Goal: Task Accomplishment & Management: Manage account settings

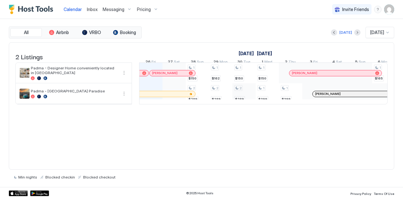
scroll to position [0, 350]
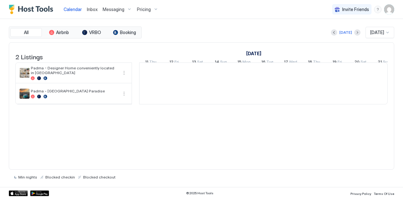
scroll to position [0, 350]
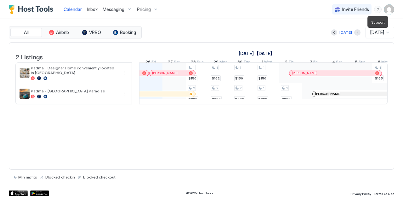
click at [377, 8] on div "menu" at bounding box center [378, 10] width 8 height 8
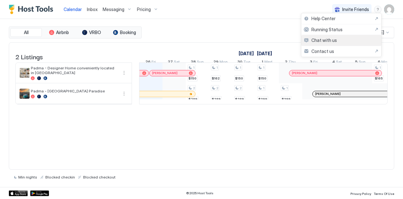
click at [316, 41] on span "Chat with us" at bounding box center [325, 40] width 26 height 6
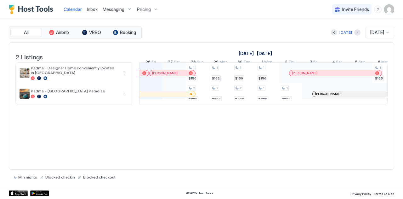
click at [141, 11] on span "Pricing" at bounding box center [144, 10] width 14 height 6
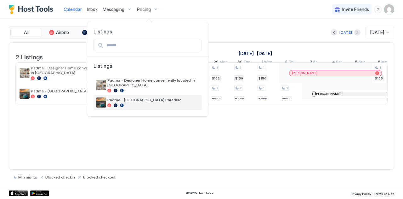
click at [138, 103] on div at bounding box center [153, 105] width 92 height 4
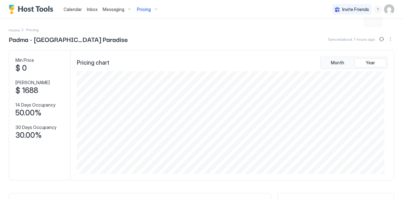
click at [375, 9] on div "menu" at bounding box center [378, 10] width 8 height 8
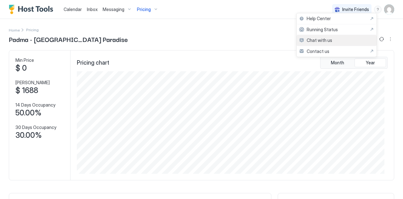
click at [329, 39] on span "Chat with us" at bounding box center [320, 40] width 26 height 6
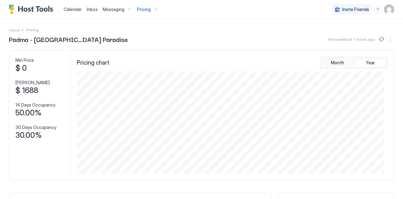
click at [90, 8] on span "Inbox" at bounding box center [92, 9] width 11 height 5
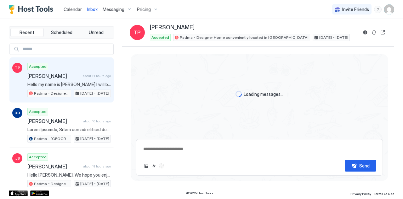
click at [114, 10] on span "Messaging" at bounding box center [114, 10] width 22 height 6
type textarea "*"
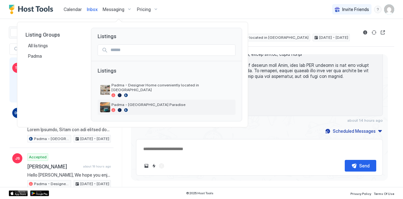
click at [104, 104] on img "listing image" at bounding box center [105, 107] width 10 height 10
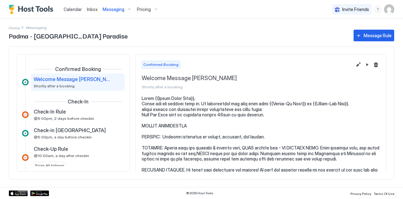
click at [376, 15] on div "Invite Friends PG" at bounding box center [363, 9] width 62 height 19
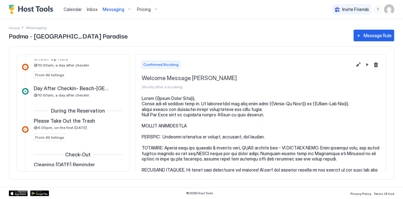
scroll to position [90, 0]
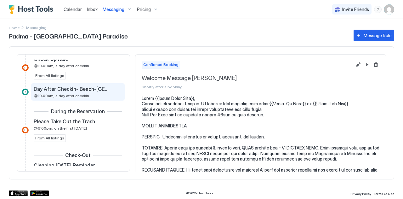
click at [56, 86] on span "Day After Checkin- Beach-[GEOGRAPHIC_DATA]" at bounding box center [73, 89] width 78 height 6
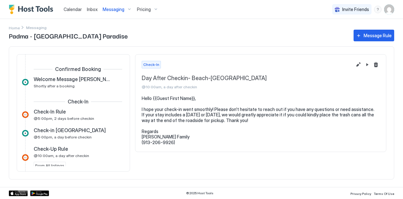
click at [112, 9] on span "Messaging" at bounding box center [114, 10] width 22 height 6
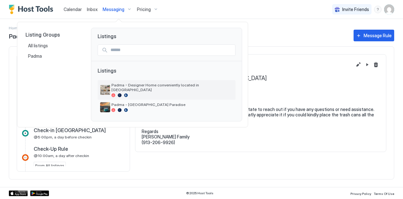
click at [122, 87] on span "Padma - Designer Home conveniently located in [GEOGRAPHIC_DATA]" at bounding box center [173, 87] width 122 height 9
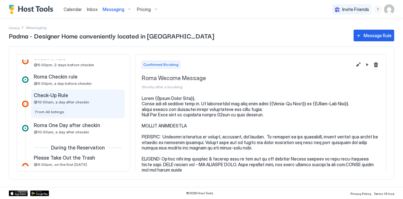
scroll to position [54, 0]
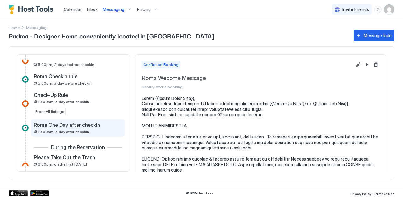
click at [52, 125] on span "Roma One Day after checkin" at bounding box center [67, 125] width 66 height 6
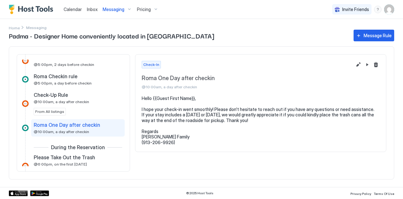
click at [185, 115] on pre "Hello {{Guest First Name}}, I hope your check-in went smoothly! Please don’t he…" at bounding box center [261, 120] width 238 height 50
click at [180, 114] on pre "Hello {{Guest First Name}}, I hope your check-in went smoothly! Please don’t he…" at bounding box center [261, 120] width 238 height 50
click at [357, 61] on button "Edit message rule" at bounding box center [359, 65] width 8 height 8
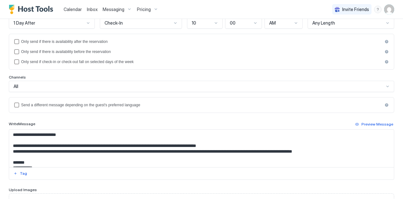
scroll to position [116, 0]
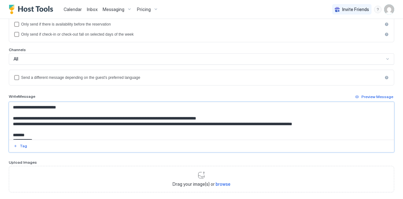
click at [51, 122] on textarea "**********" at bounding box center [199, 120] width 380 height 37
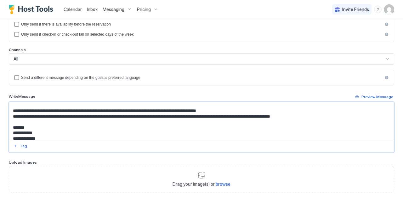
scroll to position [8, 0]
click at [280, 115] on textarea "**********" at bounding box center [199, 120] width 380 height 37
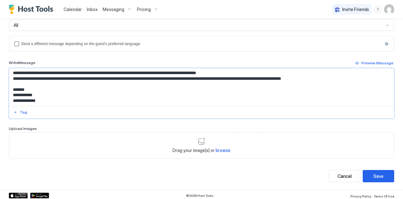
scroll to position [150, 0]
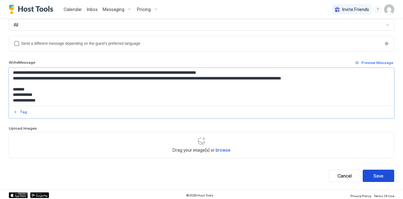
type textarea "**********"
click at [374, 172] on div "Save" at bounding box center [379, 175] width 10 height 7
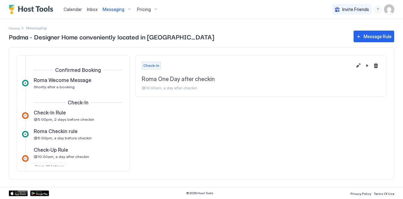
scroll to position [69, 0]
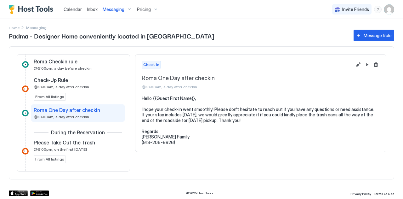
click at [68, 7] on span "Calendar" at bounding box center [73, 9] width 18 height 5
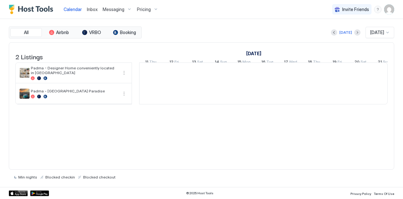
scroll to position [0, 350]
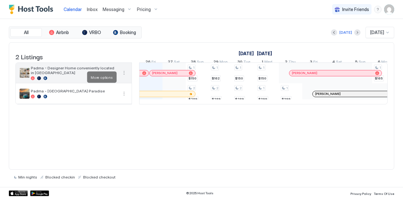
click at [124, 77] on button "More options" at bounding box center [124, 73] width 8 height 8
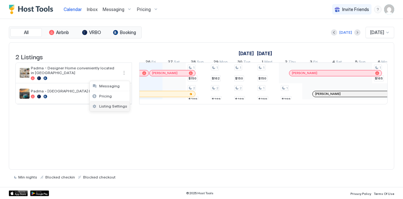
click at [100, 106] on span "Listing Settings" at bounding box center [113, 106] width 28 height 5
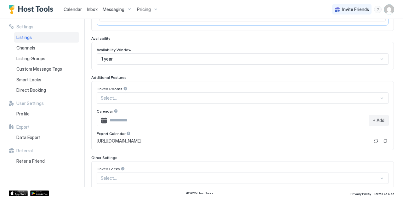
scroll to position [155, 0]
click at [382, 137] on button "Copy" at bounding box center [385, 140] width 6 height 6
click at [376, 8] on div "menu" at bounding box center [378, 10] width 8 height 8
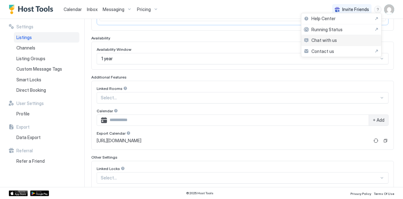
click at [318, 39] on span "Chat with us" at bounding box center [325, 40] width 26 height 6
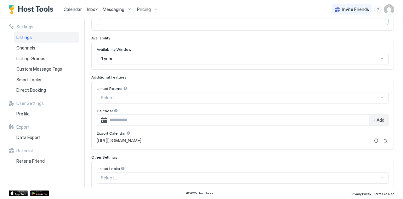
click at [68, 7] on span "Calendar" at bounding box center [73, 9] width 18 height 5
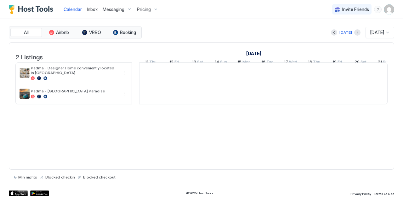
scroll to position [0, 350]
click at [24, 11] on img "Host Tools Logo" at bounding box center [32, 9] width 47 height 9
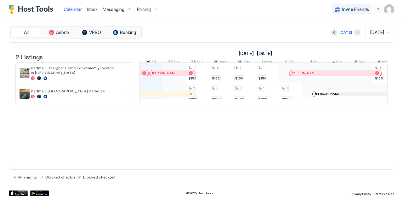
click at [388, 8] on img "User profile" at bounding box center [389, 9] width 10 height 10
click at [89, 7] on div at bounding box center [201, 99] width 403 height 199
click at [92, 9] on span "Inbox" at bounding box center [92, 9] width 11 height 5
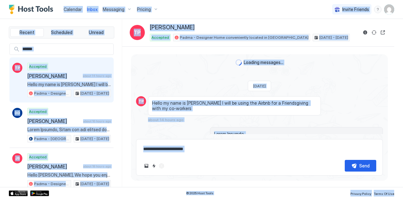
scroll to position [355, 0]
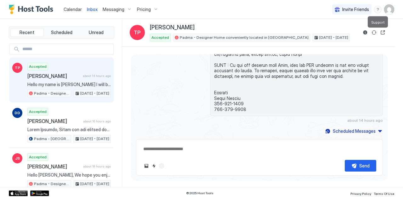
click at [378, 10] on div "menu" at bounding box center [378, 10] width 8 height 8
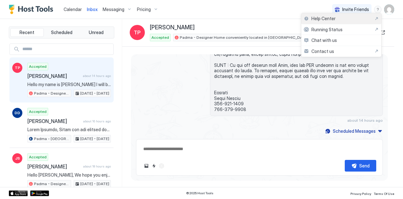
click at [323, 16] on span "Help Center" at bounding box center [324, 19] width 24 height 6
type textarea "*"
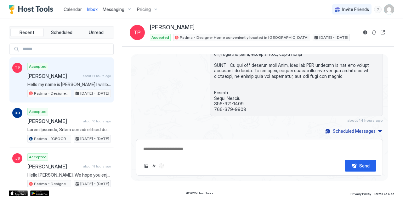
click at [155, 10] on div "Pricing" at bounding box center [147, 9] width 26 height 11
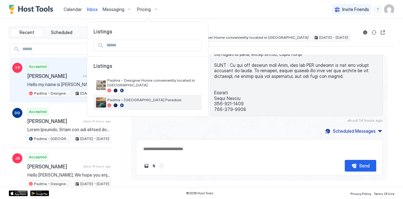
click at [115, 97] on span "Padma - [GEOGRAPHIC_DATA] Paradise" at bounding box center [153, 99] width 92 height 5
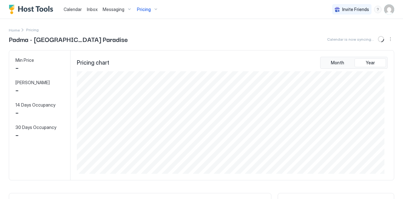
scroll to position [102, 308]
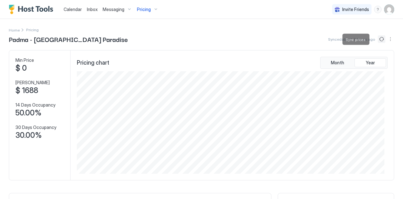
click at [378, 41] on button "Sync prices" at bounding box center [382, 39] width 8 height 8
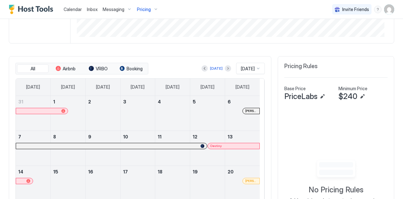
scroll to position [231, 0]
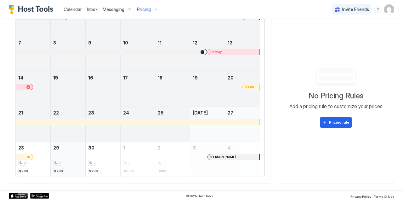
click at [55, 160] on div "2" at bounding box center [57, 163] width 8 height 6
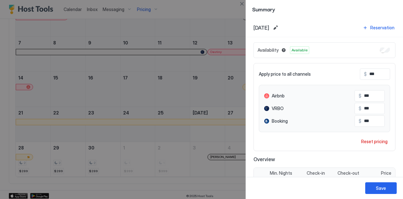
click at [370, 71] on input "***" at bounding box center [392, 74] width 50 height 11
click at [241, 3] on button "Close" at bounding box center [242, 4] width 8 height 8
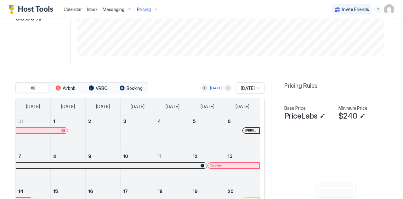
scroll to position [0, 0]
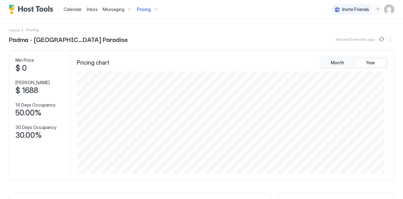
drag, startPoint x: 129, startPoint y: 41, endPoint x: 36, endPoint y: 45, distance: 93.3
copy span "[GEOGRAPHIC_DATA] Paradise"
click at [387, 37] on button "More options" at bounding box center [391, 39] width 8 height 8
click at [368, 59] on span "Listing Settings" at bounding box center [375, 58] width 28 height 5
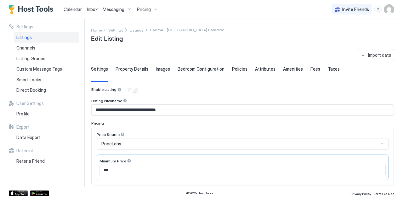
click at [150, 7] on div "Pricing" at bounding box center [147, 9] width 26 height 11
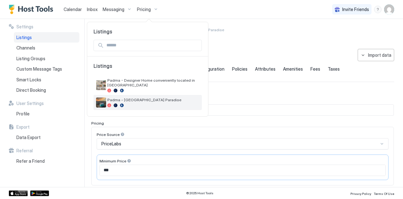
click at [112, 97] on span "Padma - [GEOGRAPHIC_DATA] Paradise" at bounding box center [153, 99] width 92 height 5
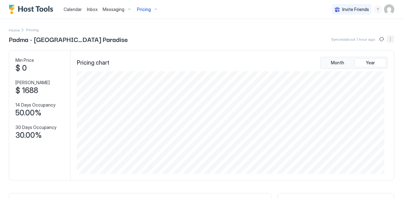
click at [387, 37] on button "More options" at bounding box center [391, 39] width 8 height 8
click at [369, 57] on span "Listing Settings" at bounding box center [375, 58] width 28 height 5
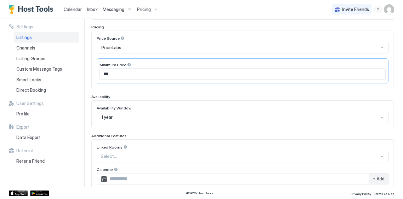
scroll to position [96, 0]
click at [136, 73] on input "***" at bounding box center [243, 73] width 286 height 11
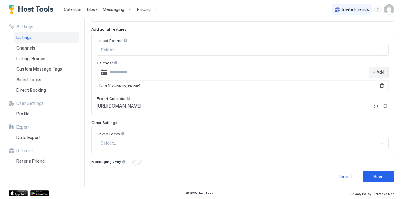
scroll to position [0, 0]
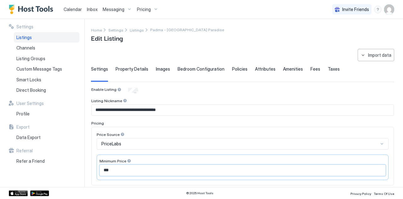
type input "***"
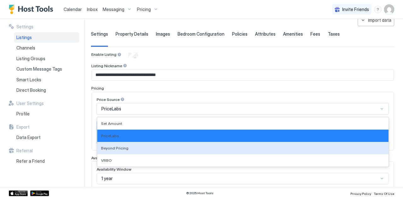
click at [134, 114] on div "4 results available. Use Up and Down to choose options, press Enter to select t…" at bounding box center [243, 108] width 292 height 11
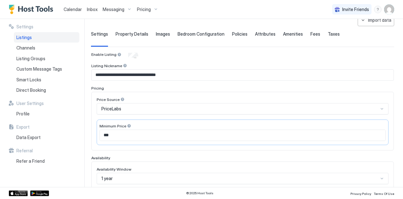
click at [149, 57] on div "Enable Listing" at bounding box center [242, 55] width 303 height 6
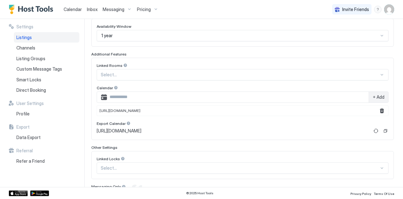
scroll to position [203, 0]
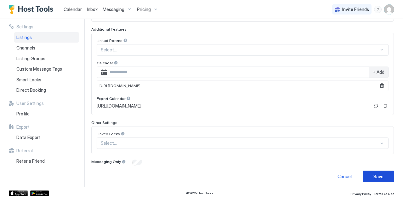
click at [375, 173] on div "Save" at bounding box center [379, 176] width 10 height 7
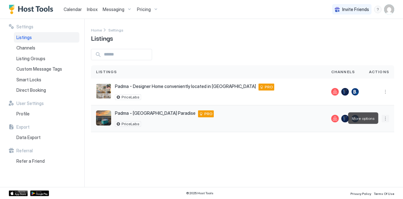
click at [386, 115] on button "More options" at bounding box center [386, 119] width 8 height 8
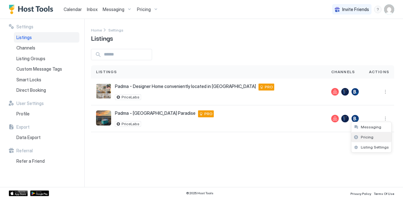
click at [368, 140] on div "Pricing" at bounding box center [372, 137] width 40 height 10
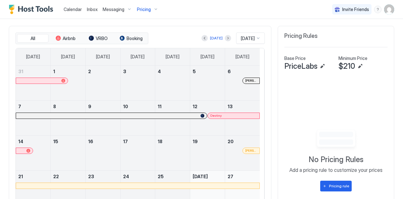
scroll to position [168, 0]
click at [319, 65] on button "Edit" at bounding box center [323, 66] width 8 height 8
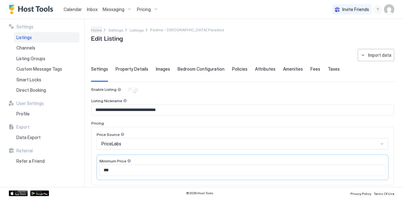
click at [96, 31] on span "Home" at bounding box center [96, 30] width 11 height 5
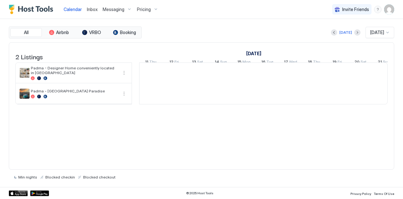
scroll to position [0, 350]
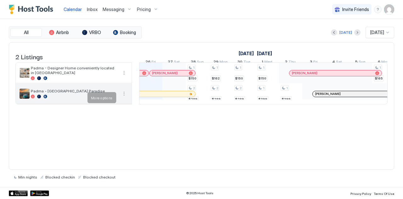
click at [123, 97] on button "More options" at bounding box center [124, 94] width 8 height 8
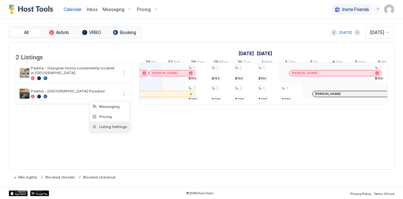
click at [100, 125] on span "Listing Settings" at bounding box center [113, 126] width 28 height 5
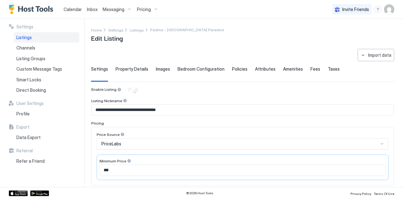
click at [143, 9] on span "Pricing" at bounding box center [144, 10] width 14 height 6
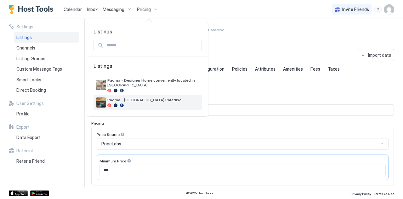
click at [101, 97] on img "listing image" at bounding box center [101, 102] width 10 height 10
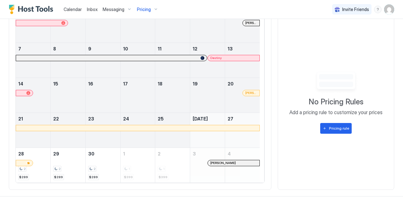
scroll to position [225, 0]
click at [73, 170] on div "2 $289" at bounding box center [68, 165] width 30 height 30
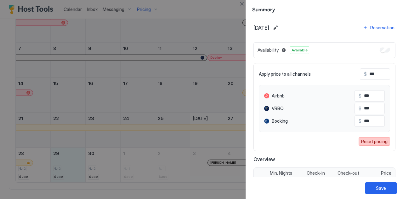
click at [373, 142] on div "Reset pricing" at bounding box center [374, 141] width 26 height 7
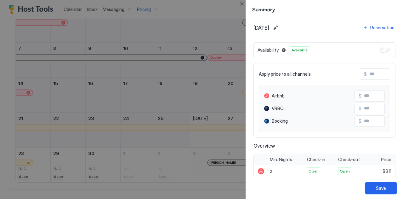
click at [379, 188] on div "Save" at bounding box center [381, 188] width 10 height 7
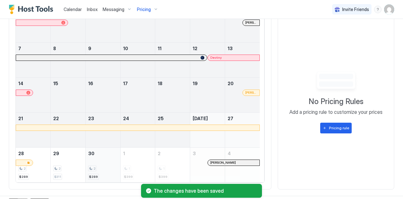
click at [97, 168] on div "2" at bounding box center [103, 168] width 30 height 6
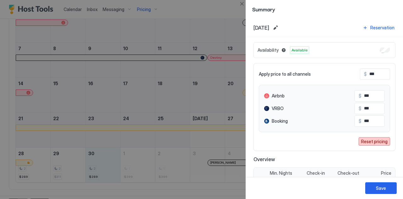
click at [372, 141] on div "Reset pricing" at bounding box center [374, 141] width 26 height 7
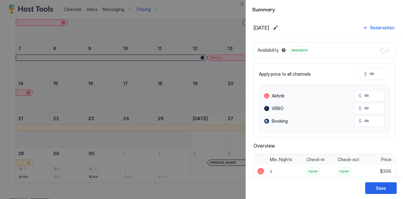
click at [134, 167] on div at bounding box center [201, 99] width 403 height 199
click at [383, 186] on div "Save" at bounding box center [381, 188] width 10 height 7
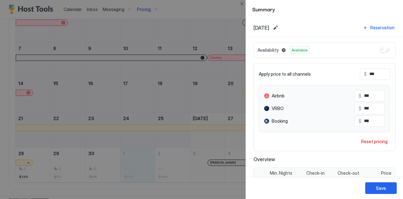
click at [185, 170] on div at bounding box center [201, 99] width 403 height 199
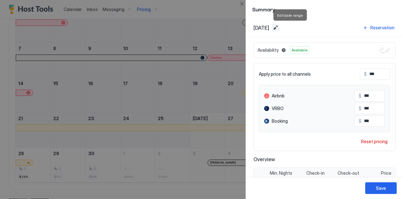
click at [279, 27] on button "Edit date range" at bounding box center [276, 28] width 8 height 8
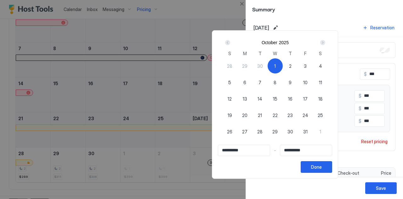
click at [292, 67] on span "2" at bounding box center [290, 66] width 3 height 7
type input "**********"
click at [276, 67] on span "1" at bounding box center [275, 66] width 2 height 7
type input "**********"
click at [298, 66] on div "2" at bounding box center [290, 65] width 15 height 15
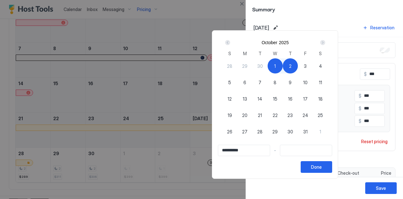
type input "**********"
click at [332, 167] on button "Done" at bounding box center [316, 167] width 31 height 12
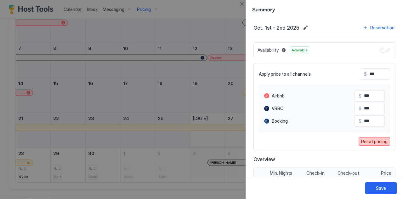
click at [369, 142] on div "Reset pricing" at bounding box center [374, 141] width 26 height 7
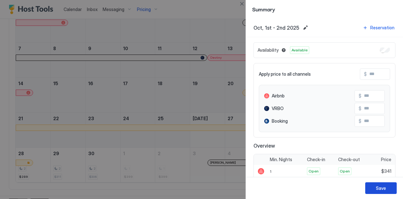
click at [381, 192] on button "Save" at bounding box center [380, 188] width 31 height 12
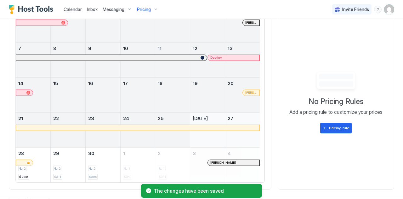
click at [248, 55] on div at bounding box center [248, 57] width 5 height 5
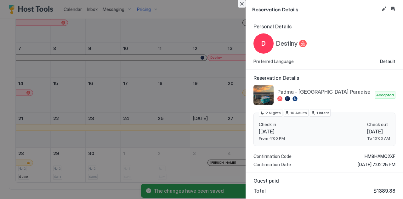
click at [242, 3] on button "Close" at bounding box center [242, 4] width 8 height 8
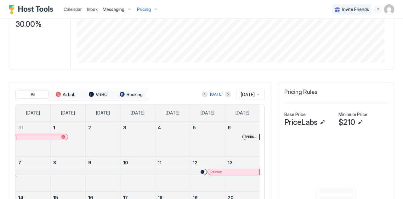
scroll to position [107, 0]
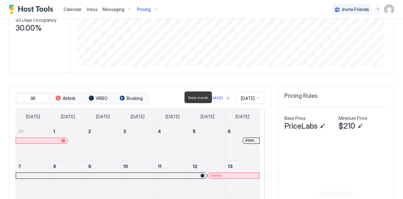
click at [225, 97] on button "Next month" at bounding box center [228, 98] width 6 height 6
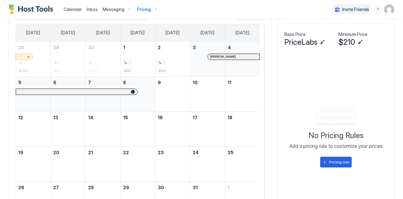
scroll to position [191, 0]
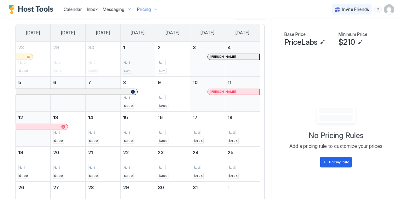
click at [132, 63] on div "1" at bounding box center [138, 63] width 30 height 6
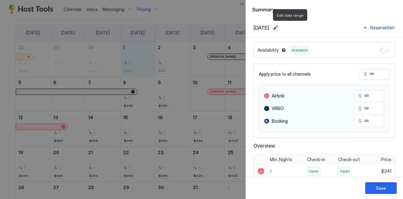
click at [279, 29] on button "Edit date range" at bounding box center [276, 28] width 8 height 8
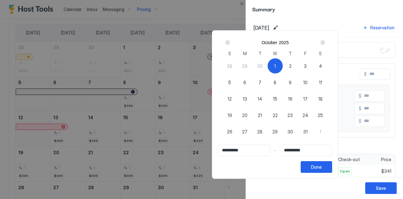
click at [308, 131] on span "31" at bounding box center [305, 131] width 4 height 7
type input "**********"
click at [276, 64] on span "1" at bounding box center [275, 66] width 2 height 7
type input "**********"
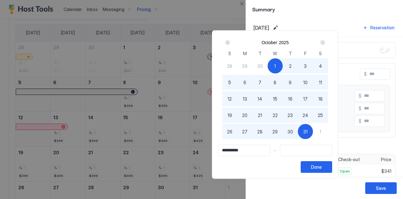
click at [313, 133] on div "31" at bounding box center [305, 131] width 15 height 15
type input "**********"
click at [322, 167] on div "Done" at bounding box center [316, 166] width 11 height 7
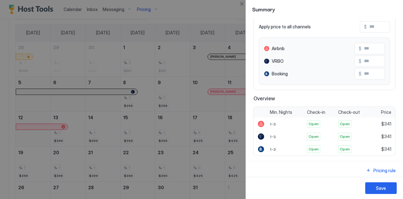
scroll to position [0, 0]
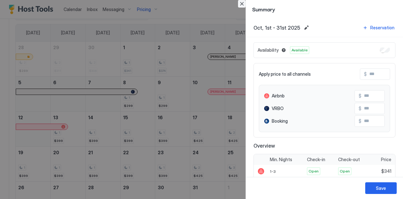
click at [243, 2] on button "Close" at bounding box center [242, 4] width 8 height 8
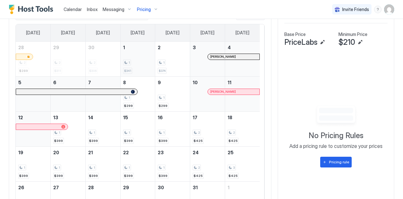
click at [135, 60] on div "1" at bounding box center [138, 63] width 30 height 6
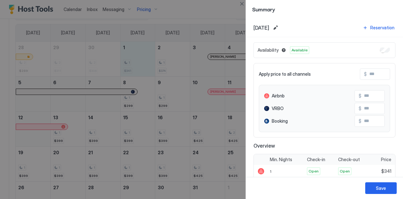
click at [140, 98] on div at bounding box center [201, 99] width 403 height 199
click at [241, 3] on button "Close" at bounding box center [242, 4] width 8 height 8
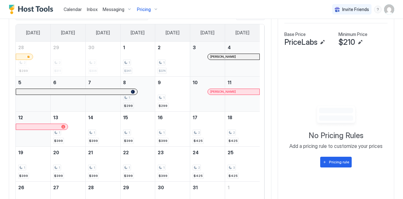
click at [124, 107] on div "1 $299" at bounding box center [138, 94] width 35 height 35
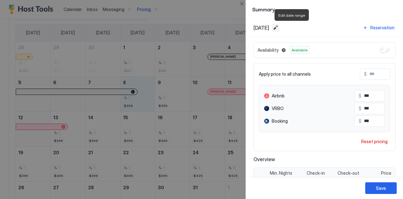
click at [279, 27] on button "Edit date range" at bounding box center [276, 28] width 8 height 8
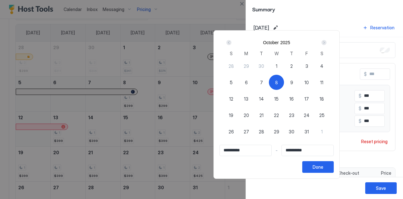
click at [309, 100] on span "17" at bounding box center [307, 98] width 4 height 7
type input "**********"
click at [284, 83] on div "8" at bounding box center [276, 82] width 15 height 15
type input "**********"
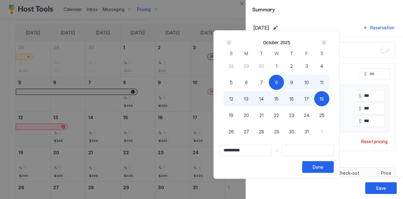
click at [324, 101] on span "18" at bounding box center [322, 98] width 4 height 7
type input "**********"
click at [323, 164] on div "Done" at bounding box center [318, 166] width 11 height 7
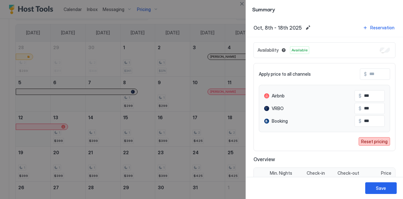
click at [370, 140] on div "Reset pricing" at bounding box center [374, 141] width 26 height 7
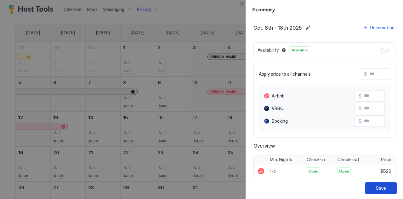
click at [379, 191] on div "Save" at bounding box center [381, 188] width 10 height 7
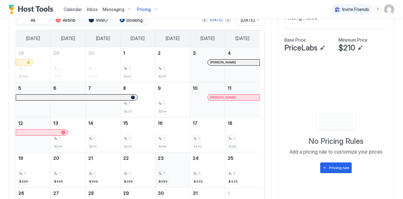
scroll to position [231, 0]
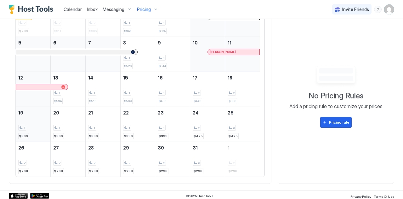
click at [26, 122] on div "1 $399" at bounding box center [33, 124] width 30 height 30
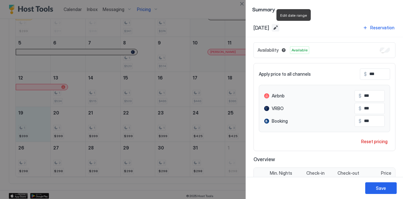
click at [279, 28] on button "Edit date range" at bounding box center [276, 28] width 8 height 8
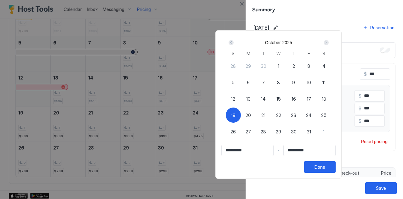
click at [311, 133] on span "31" at bounding box center [309, 131] width 4 height 7
type input "**********"
click at [241, 111] on div "19" at bounding box center [233, 114] width 15 height 15
type input "**********"
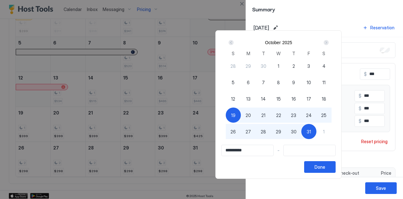
click at [311, 129] on span "31" at bounding box center [309, 131] width 4 height 7
type input "**********"
click at [325, 169] on div "Done" at bounding box center [320, 166] width 11 height 7
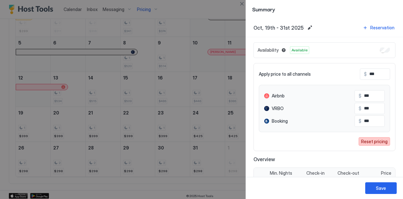
click at [366, 141] on div "Reset pricing" at bounding box center [374, 141] width 26 height 7
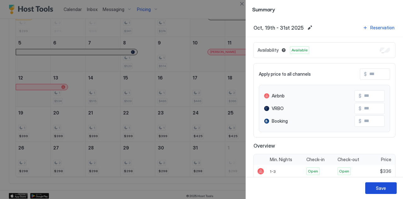
click at [386, 188] on button "Save" at bounding box center [380, 188] width 31 height 12
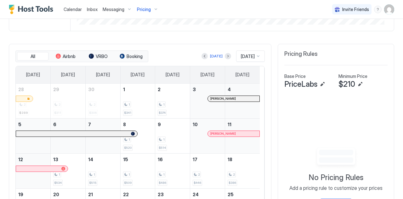
scroll to position [146, 0]
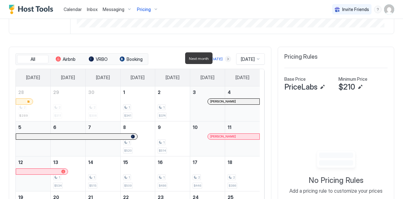
click at [225, 58] on button "Next month" at bounding box center [228, 59] width 6 height 6
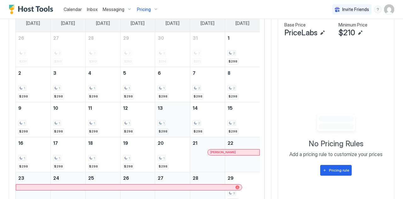
scroll to position [162, 0]
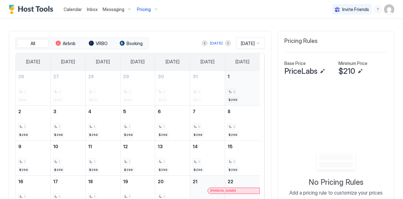
click at [229, 99] on span "$298" at bounding box center [233, 100] width 9 height 4
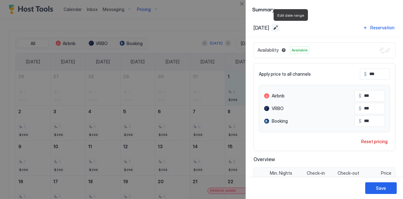
click at [279, 27] on button "Edit date range" at bounding box center [276, 28] width 8 height 8
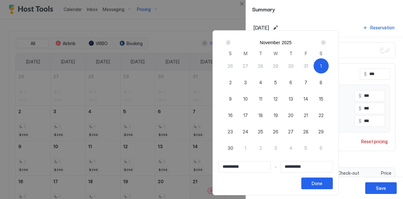
click at [233, 149] on span "30" at bounding box center [231, 148] width 6 height 7
type input "**********"
click at [322, 65] on span "1" at bounding box center [321, 66] width 2 height 7
type input "**********"
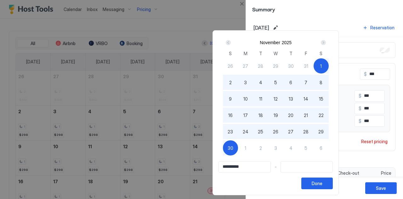
click at [238, 149] on div "30" at bounding box center [230, 147] width 15 height 15
type input "**********"
click at [333, 180] on button "Done" at bounding box center [316, 183] width 31 height 12
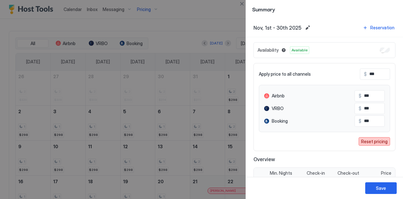
click at [372, 140] on div "Reset pricing" at bounding box center [374, 141] width 26 height 7
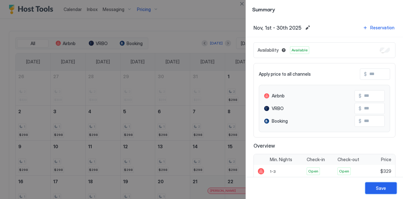
click at [375, 189] on button "Save" at bounding box center [380, 188] width 31 height 12
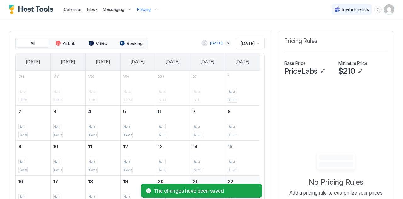
click at [225, 42] on button "Next month" at bounding box center [228, 43] width 6 height 6
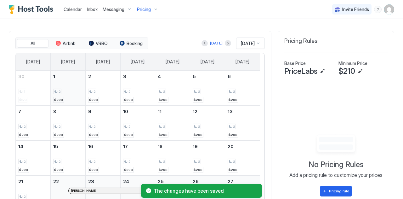
click at [73, 83] on div "2 $298" at bounding box center [68, 88] width 30 height 30
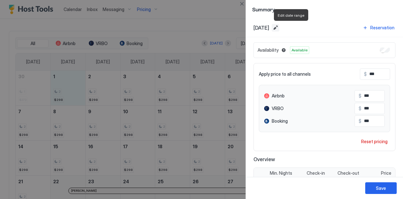
click at [279, 26] on button "Edit date range" at bounding box center [276, 28] width 8 height 8
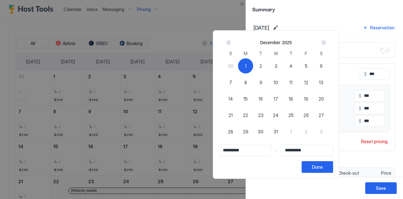
click at [278, 129] on span "31" at bounding box center [276, 131] width 4 height 7
type input "**********"
click at [253, 63] on div "1" at bounding box center [245, 65] width 15 height 15
type input "**********"
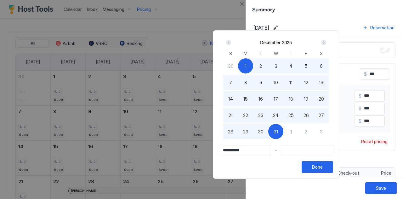
click at [283, 129] on div "31" at bounding box center [275, 131] width 15 height 15
type input "**********"
click at [333, 170] on button "Done" at bounding box center [317, 167] width 31 height 12
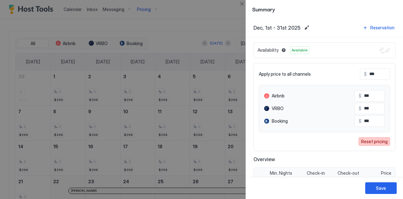
click at [372, 139] on div "Reset pricing" at bounding box center [374, 141] width 26 height 7
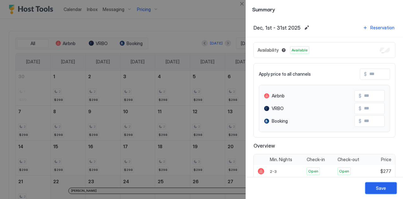
click at [375, 186] on button "Save" at bounding box center [380, 188] width 31 height 12
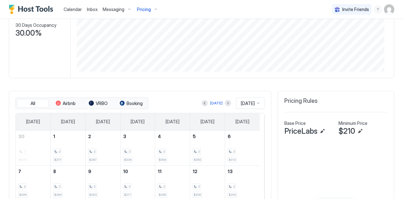
scroll to position [103, 0]
click at [225, 99] on button "Next month" at bounding box center [228, 102] width 6 height 6
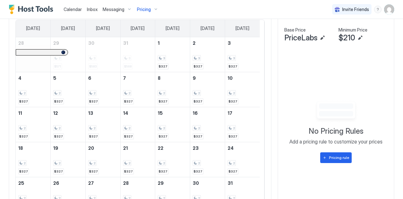
scroll to position [195, 0]
click at [163, 61] on div "3 $327" at bounding box center [173, 55] width 30 height 30
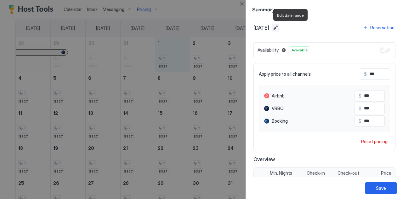
click at [279, 27] on button "Edit date range" at bounding box center [276, 28] width 8 height 8
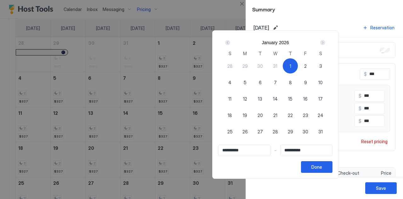
click at [323, 131] on span "31" at bounding box center [320, 131] width 4 height 7
type input "**********"
click at [291, 66] on span "1" at bounding box center [291, 66] width 2 height 7
type input "**********"
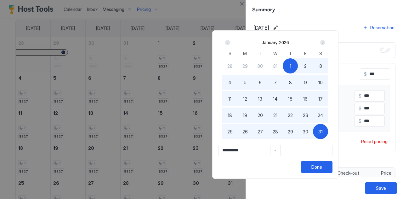
click at [328, 127] on div "31" at bounding box center [320, 131] width 15 height 15
type input "**********"
click at [322, 165] on div "Done" at bounding box center [317, 166] width 11 height 7
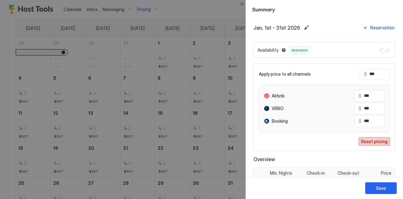
click at [372, 141] on div "Reset pricing" at bounding box center [374, 141] width 26 height 7
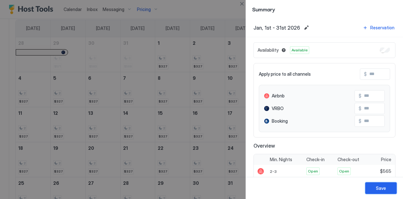
click at [379, 187] on div "Save" at bounding box center [381, 188] width 10 height 7
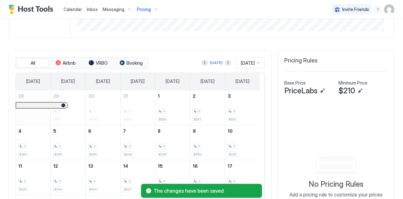
scroll to position [146, 0]
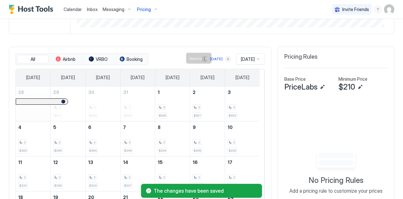
click at [225, 58] on button "Next month" at bounding box center [228, 59] width 6 height 6
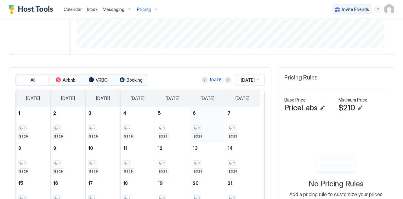
scroll to position [112, 0]
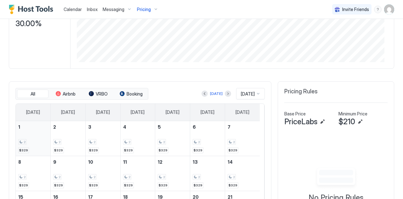
click at [37, 133] on div "2 $329" at bounding box center [33, 138] width 30 height 30
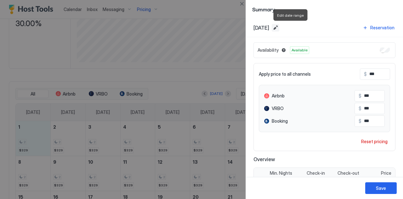
click at [279, 27] on button "Edit date range" at bounding box center [276, 28] width 8 height 8
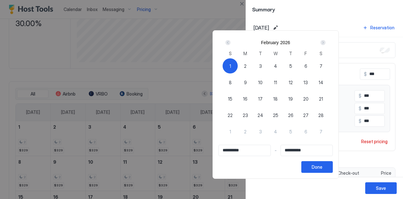
click at [329, 115] on div "28" at bounding box center [320, 114] width 15 height 15
type input "**********"
click at [231, 67] on span "1" at bounding box center [231, 66] width 2 height 7
type input "**********"
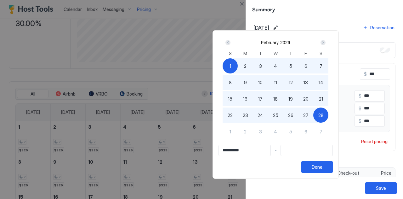
click at [324, 114] on span "28" at bounding box center [320, 115] width 5 height 7
type input "**********"
click at [333, 166] on button "Done" at bounding box center [316, 167] width 31 height 12
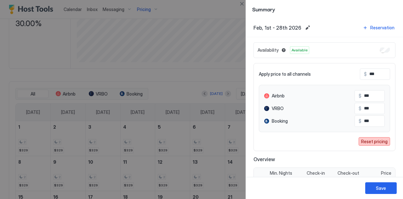
click at [374, 140] on div "Reset pricing" at bounding box center [374, 141] width 26 height 7
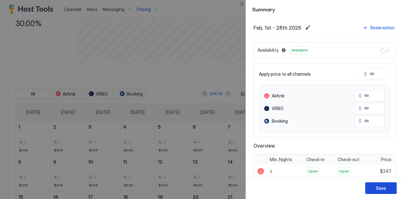
click at [382, 190] on div "Save" at bounding box center [381, 188] width 10 height 7
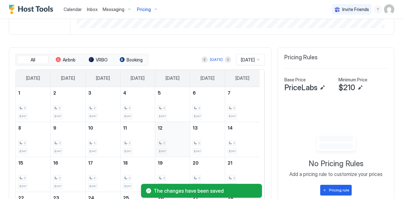
scroll to position [145, 0]
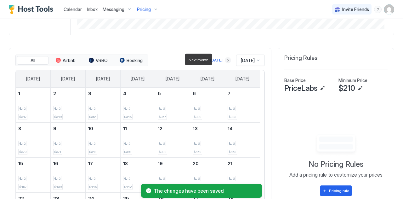
click at [225, 60] on button "Next month" at bounding box center [228, 60] width 6 height 6
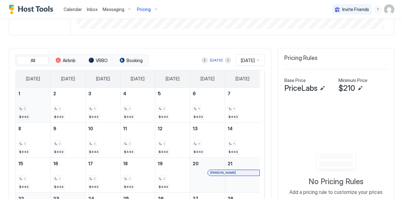
click at [29, 104] on div "3 $443" at bounding box center [33, 105] width 30 height 30
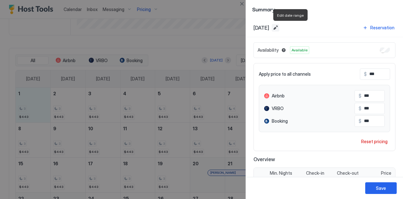
click at [279, 27] on button "Edit date range" at bounding box center [276, 28] width 8 height 8
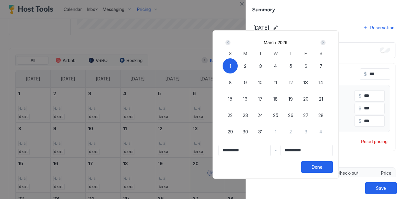
click at [268, 127] on div "31" at bounding box center [260, 131] width 15 height 15
type input "**********"
click at [238, 65] on div "1" at bounding box center [230, 65] width 15 height 15
type input "**********"
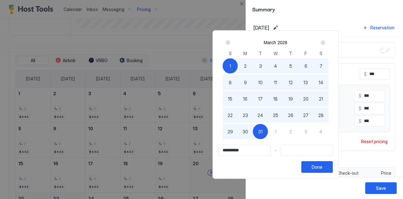
click at [263, 133] on span "31" at bounding box center [260, 131] width 4 height 7
type input "**********"
click at [333, 166] on button "Done" at bounding box center [316, 167] width 31 height 12
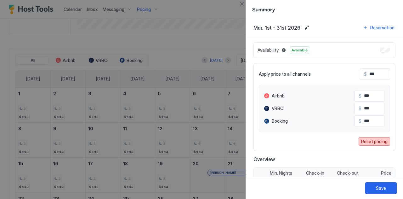
click at [373, 142] on div "Reset pricing" at bounding box center [374, 141] width 26 height 7
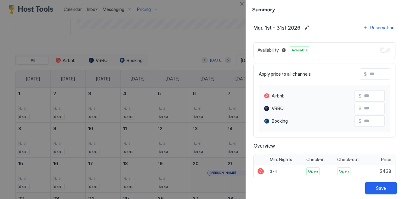
click at [370, 189] on button "Save" at bounding box center [380, 188] width 31 height 12
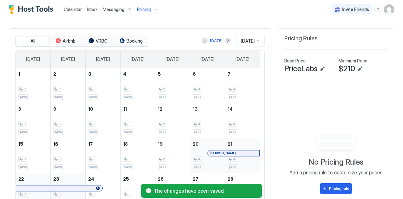
scroll to position [162, 0]
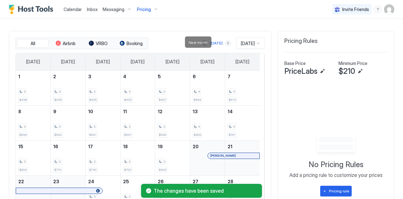
click at [225, 43] on button "Next month" at bounding box center [228, 43] width 6 height 6
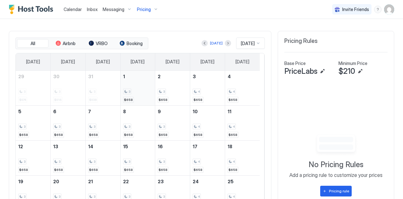
click at [137, 87] on div "3 $658" at bounding box center [138, 88] width 30 height 30
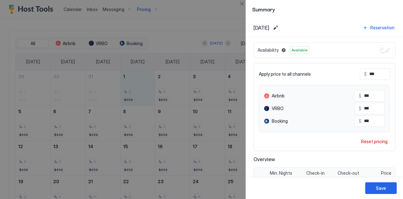
click at [279, 26] on div "[DATE]" at bounding box center [267, 28] width 26 height 8
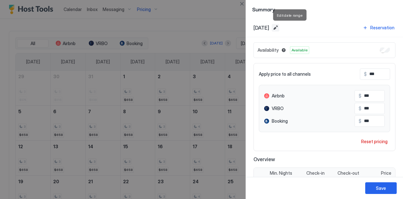
click at [279, 28] on button "Edit date range" at bounding box center [276, 28] width 8 height 8
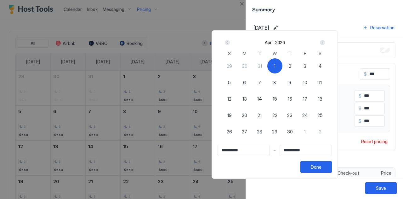
click at [293, 133] on span "30" at bounding box center [290, 131] width 6 height 7
type input "**********"
click at [283, 68] on div "1" at bounding box center [274, 65] width 15 height 15
type input "**********"
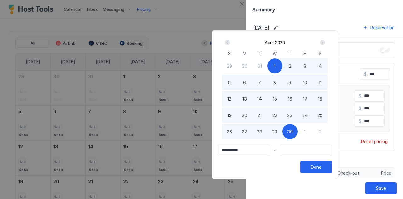
click at [293, 133] on span "30" at bounding box center [290, 131] width 6 height 7
type input "**********"
click at [332, 169] on button "Done" at bounding box center [315, 167] width 31 height 12
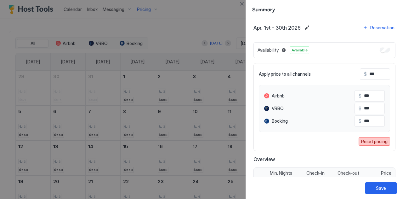
click at [364, 140] on div "Reset pricing" at bounding box center [374, 141] width 26 height 7
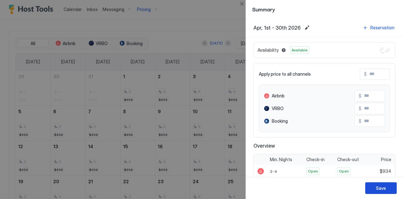
click at [382, 188] on div "Save" at bounding box center [381, 188] width 10 height 7
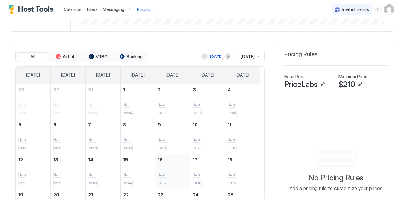
scroll to position [125, 0]
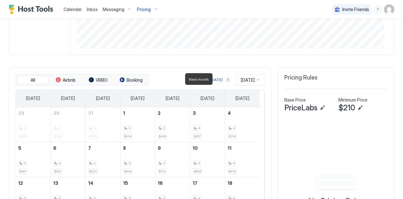
click at [225, 79] on button "Next month" at bounding box center [228, 80] width 6 height 6
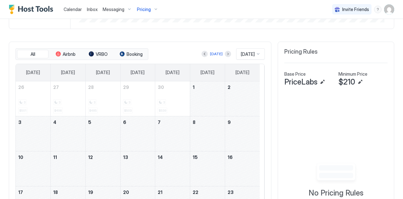
scroll to position [152, 0]
click at [192, 94] on div "May 1, 2026" at bounding box center [207, 98] width 35 height 35
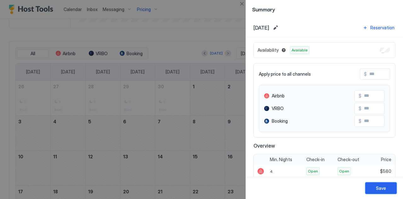
click at [380, 187] on div "Save" at bounding box center [381, 188] width 10 height 7
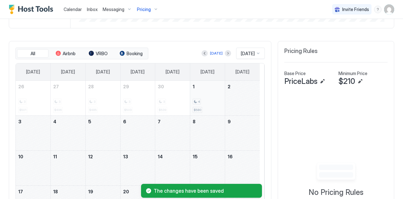
click at [207, 106] on div "4 $580" at bounding box center [208, 98] width 30 height 30
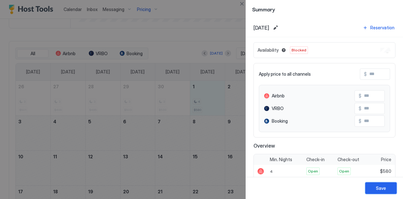
click at [375, 186] on button "Save" at bounding box center [380, 188] width 31 height 12
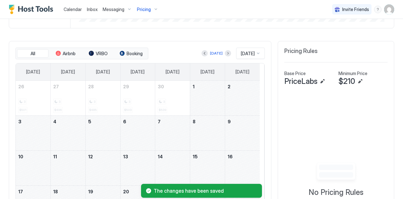
click at [209, 94] on div "May 1, 2026" at bounding box center [207, 98] width 35 height 35
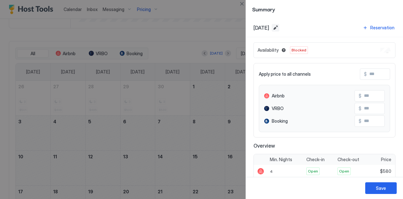
click at [279, 29] on button "Edit date range" at bounding box center [276, 28] width 8 height 8
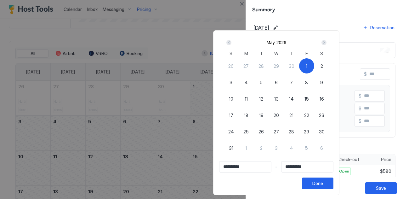
click at [239, 146] on div "31" at bounding box center [231, 147] width 15 height 15
type input "**********"
click at [314, 66] on div "1" at bounding box center [306, 65] width 15 height 15
type input "**********"
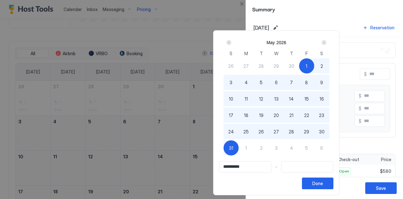
click at [233, 147] on span "31" at bounding box center [231, 148] width 4 height 7
type input "**********"
click at [334, 186] on button "Done" at bounding box center [317, 183] width 31 height 12
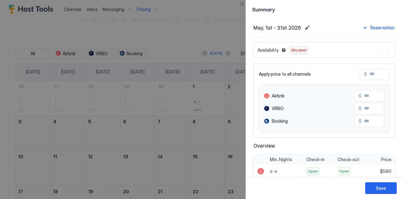
click at [297, 53] on div "Blocked" at bounding box center [299, 50] width 18 height 8
click at [386, 51] on div "Availability Blocked" at bounding box center [325, 50] width 142 height 16
click at [381, 49] on div "Availability Blocked" at bounding box center [325, 50] width 142 height 16
click at [374, 187] on button "Save" at bounding box center [380, 188] width 31 height 12
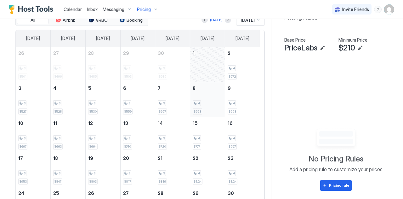
scroll to position [183, 0]
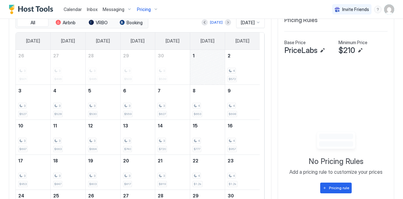
click at [206, 71] on div "May 1, 2026" at bounding box center [207, 67] width 35 height 35
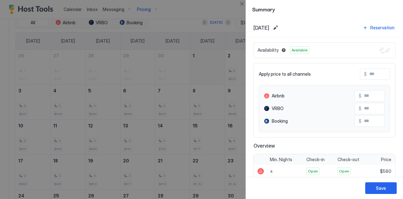
click at [237, 68] on div at bounding box center [201, 99] width 403 height 199
click at [380, 191] on div "Save" at bounding box center [381, 188] width 10 height 7
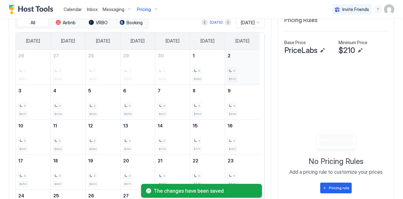
click at [239, 61] on div "4 $572" at bounding box center [243, 67] width 30 height 30
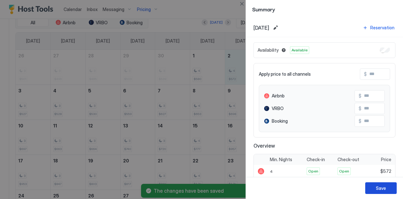
click at [379, 187] on div "Save" at bounding box center [381, 188] width 10 height 7
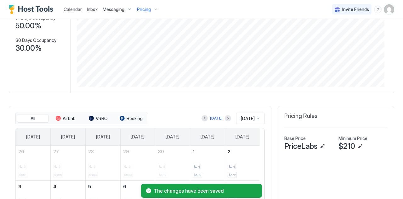
scroll to position [0, 0]
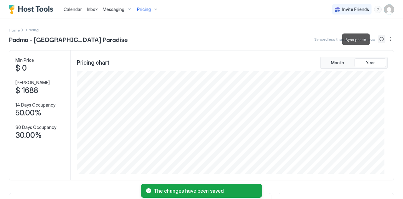
click at [378, 36] on button "Sync prices" at bounding box center [382, 39] width 8 height 8
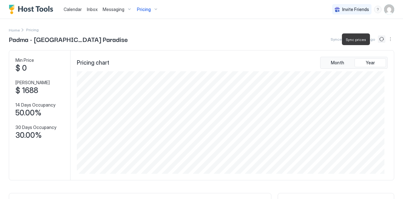
click at [378, 36] on button "Sync prices" at bounding box center [382, 39] width 8 height 8
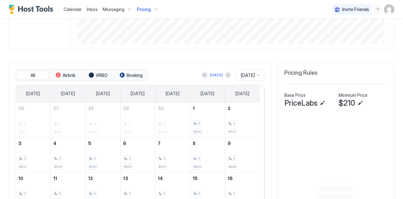
scroll to position [120, 0]
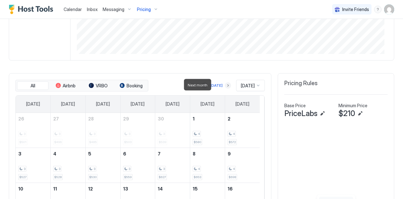
click at [225, 83] on button "Next month" at bounding box center [228, 85] width 6 height 6
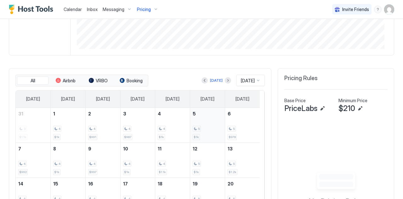
scroll to position [124, 0]
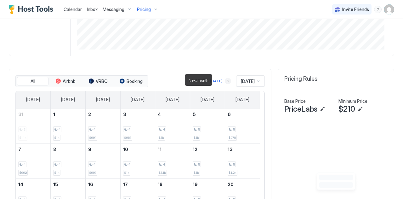
click at [225, 79] on button "Next month" at bounding box center [228, 81] width 6 height 6
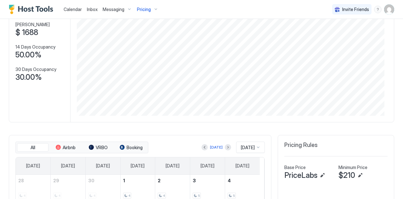
scroll to position [51, 0]
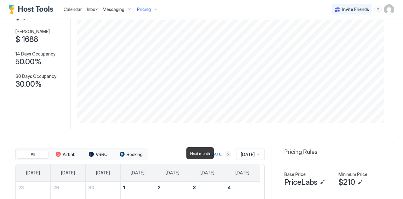
click at [225, 152] on button "Next month" at bounding box center [228, 154] width 6 height 6
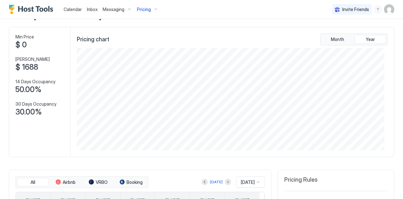
scroll to position [23, 0]
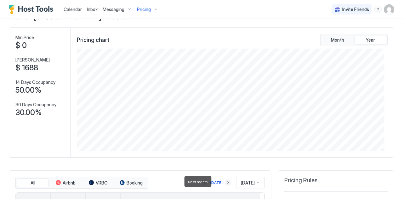
click at [225, 180] on button "Next month" at bounding box center [228, 182] width 6 height 6
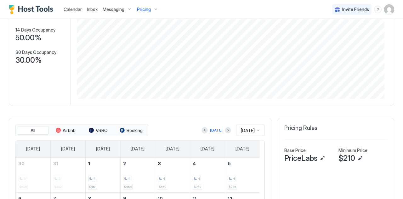
scroll to position [0, 0]
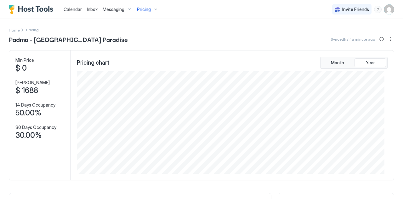
click at [94, 9] on span "Inbox" at bounding box center [92, 9] width 11 height 5
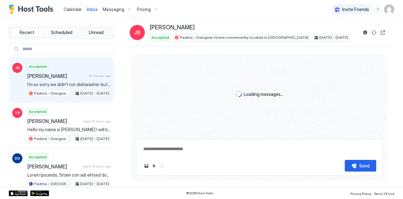
scroll to position [850, 0]
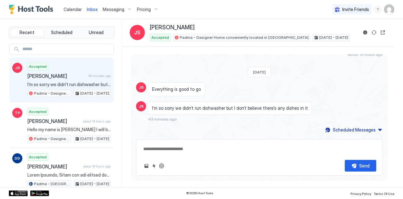
drag, startPoint x: 180, startPoint y: 150, endPoint x: 222, endPoint y: 124, distance: 49.8
click at [222, 124] on div "Loading messages... [DATE] JS Yes we read all the house rules prior to booking!…" at bounding box center [259, 115] width 257 height 122
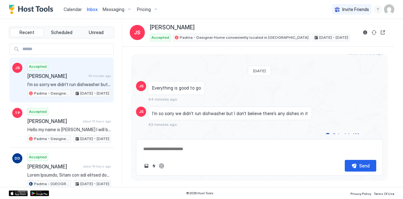
click at [66, 4] on div "Calendar" at bounding box center [72, 9] width 23 height 12
click at [89, 9] on span "Inbox" at bounding box center [92, 9] width 11 height 5
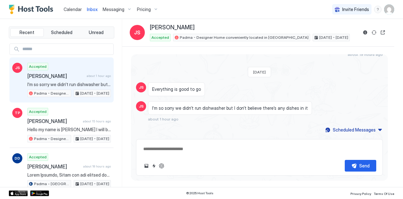
scroll to position [850, 0]
click at [112, 7] on span "Messaging" at bounding box center [114, 10] width 22 height 6
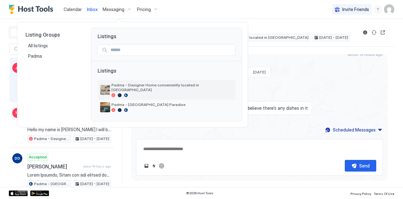
type textarea "*"
click at [114, 84] on span "Padma - Designer Home conveniently located in [GEOGRAPHIC_DATA]" at bounding box center [173, 87] width 122 height 9
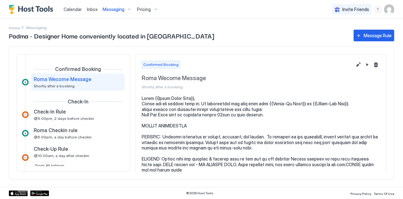
click at [144, 12] on span "Pricing" at bounding box center [144, 10] width 14 height 6
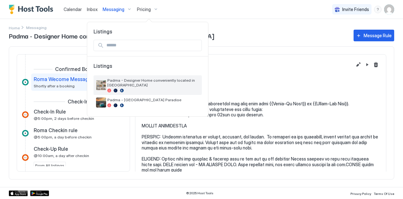
click at [119, 78] on span "Padma - Designer Home conveniently located in [GEOGRAPHIC_DATA]" at bounding box center [153, 82] width 92 height 9
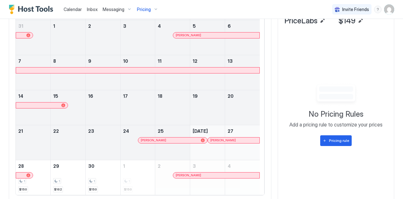
scroll to position [231, 0]
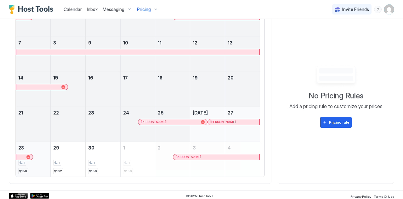
click at [38, 167] on div "1 $150" at bounding box center [33, 159] width 30 height 30
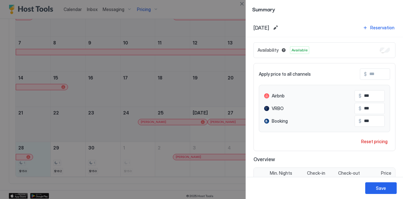
click at [217, 13] on div at bounding box center [201, 99] width 403 height 199
click at [240, 4] on button "Close" at bounding box center [242, 4] width 8 height 8
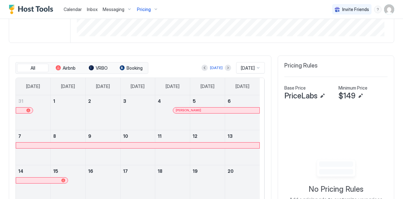
scroll to position [137, 0]
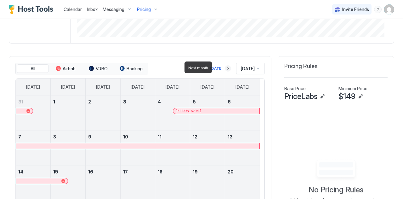
click at [225, 66] on button "Next month" at bounding box center [228, 68] width 6 height 6
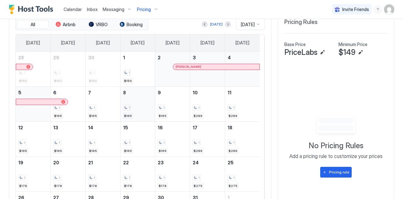
scroll to position [181, 0]
click at [130, 76] on div "1 $150" at bounding box center [138, 69] width 30 height 30
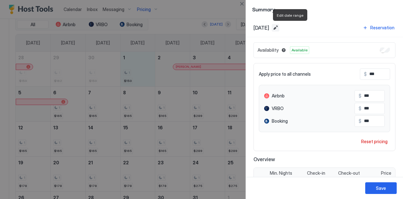
click at [279, 29] on button "Edit date range" at bounding box center [276, 28] width 8 height 8
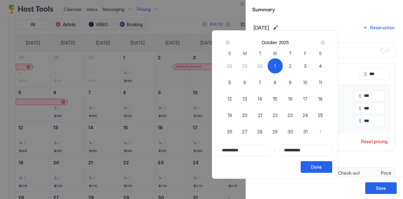
click at [308, 130] on span "31" at bounding box center [305, 131] width 4 height 7
type input "**********"
click at [283, 61] on div "1" at bounding box center [275, 65] width 15 height 15
type input "**********"
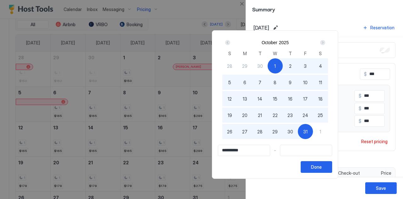
click at [308, 132] on span "31" at bounding box center [305, 131] width 4 height 7
type input "**********"
click at [322, 169] on div "Done" at bounding box center [316, 166] width 11 height 7
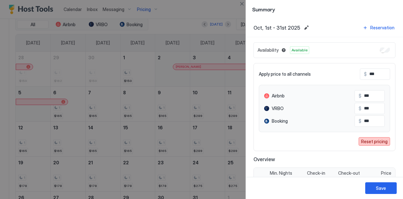
click at [364, 141] on div "Reset pricing" at bounding box center [374, 141] width 26 height 7
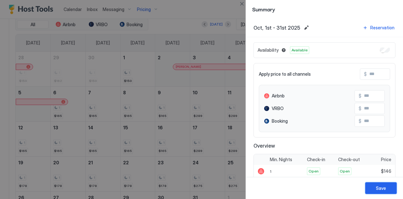
click at [372, 183] on button "Save" at bounding box center [380, 188] width 31 height 12
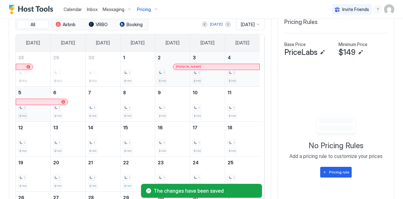
scroll to position [135, 0]
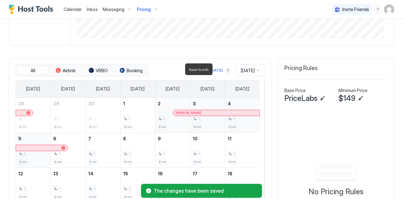
click at [225, 70] on button "Next month" at bounding box center [228, 70] width 6 height 6
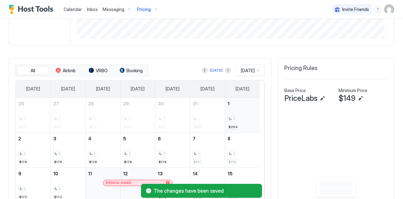
click at [226, 114] on div "1 $254" at bounding box center [242, 115] width 35 height 35
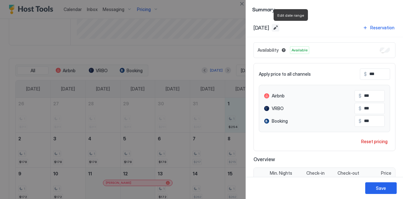
click at [279, 29] on button "Edit date range" at bounding box center [276, 28] width 8 height 8
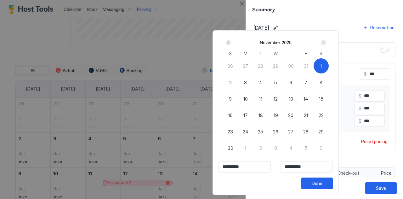
click at [233, 148] on span "30" at bounding box center [231, 148] width 6 height 7
type input "**********"
click at [329, 67] on div "1" at bounding box center [321, 65] width 15 height 15
type input "**********"
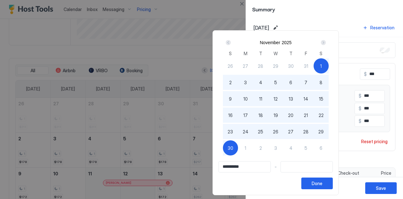
click at [238, 149] on div "30" at bounding box center [230, 147] width 15 height 15
type input "**********"
click at [323, 184] on div "Done" at bounding box center [317, 183] width 11 height 7
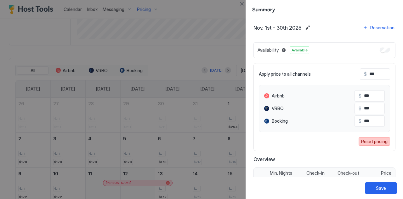
click at [378, 139] on div "Reset pricing" at bounding box center [374, 141] width 26 height 7
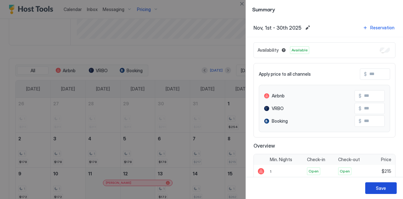
click at [381, 189] on div "Save" at bounding box center [381, 188] width 10 height 7
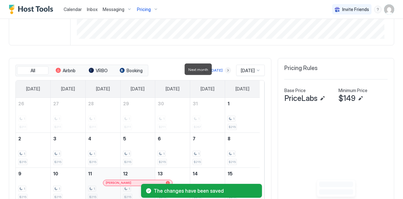
click at [225, 69] on button "Next month" at bounding box center [228, 70] width 6 height 6
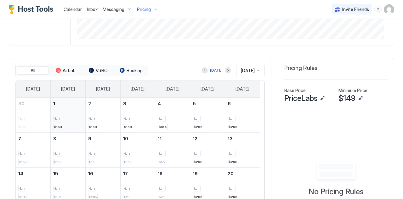
click at [73, 109] on div "1 $164" at bounding box center [68, 115] width 30 height 30
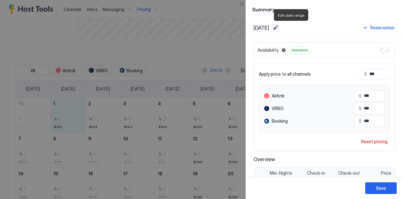
click at [279, 25] on button "Edit date range" at bounding box center [276, 28] width 8 height 8
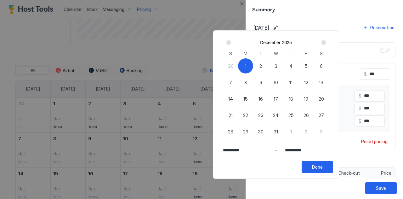
click at [283, 131] on div "31" at bounding box center [275, 131] width 15 height 15
type input "**********"
click at [247, 69] on span "1" at bounding box center [246, 66] width 2 height 7
type input "**********"
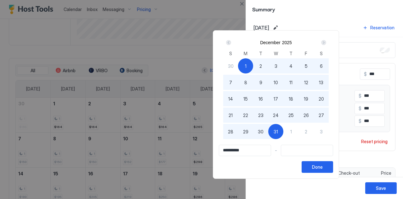
click at [278, 128] on span "31" at bounding box center [276, 131] width 4 height 7
type input "**********"
click at [333, 167] on button "Done" at bounding box center [317, 167] width 31 height 12
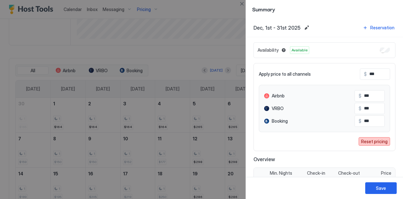
click at [367, 144] on button "Reset pricing" at bounding box center [374, 141] width 31 height 9
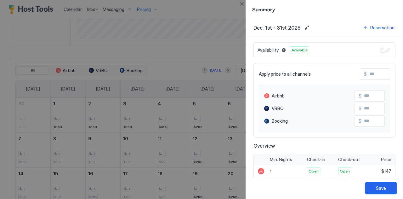
click at [376, 186] on div "Save" at bounding box center [381, 188] width 10 height 7
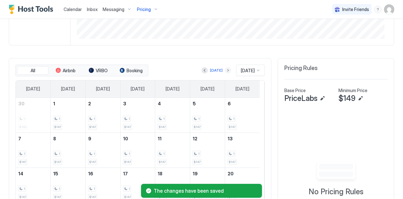
click at [225, 69] on button "Next month" at bounding box center [228, 70] width 6 height 6
click at [160, 121] on div "1 $211" at bounding box center [173, 115] width 30 height 30
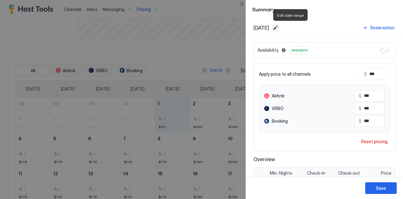
click at [279, 29] on button "Edit date range" at bounding box center [276, 28] width 8 height 8
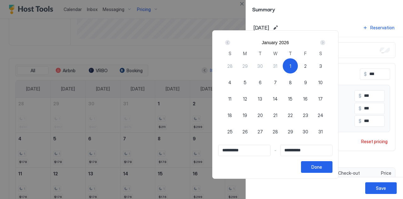
click at [323, 131] on span "31" at bounding box center [320, 131] width 4 height 7
type input "**********"
click at [291, 66] on span "1" at bounding box center [291, 66] width 2 height 7
type input "**********"
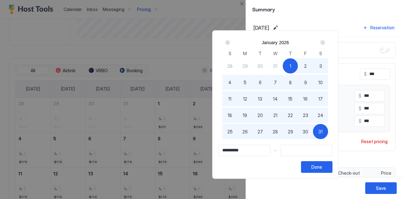
click at [323, 128] on span "31" at bounding box center [320, 131] width 4 height 7
type input "**********"
click at [322, 169] on div "Done" at bounding box center [317, 166] width 11 height 7
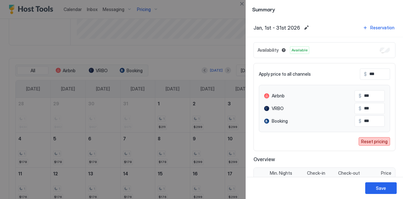
click at [364, 141] on div "Reset pricing" at bounding box center [374, 141] width 26 height 7
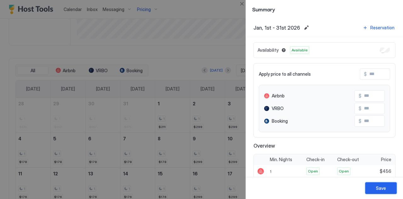
click at [377, 191] on div "Save" at bounding box center [381, 188] width 10 height 7
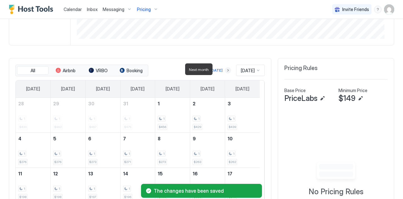
click at [225, 67] on button "Next month" at bounding box center [228, 70] width 6 height 6
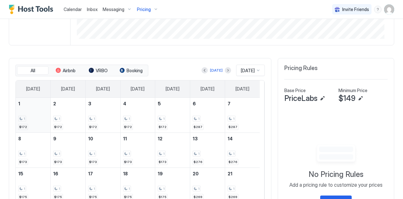
click at [32, 120] on div "1 $172" at bounding box center [33, 115] width 30 height 30
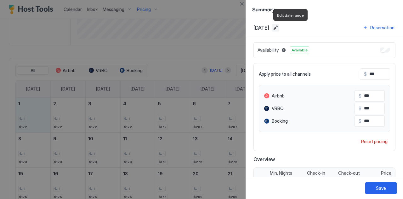
click at [279, 27] on button "Edit date range" at bounding box center [276, 28] width 8 height 8
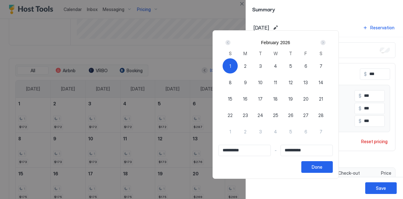
click at [324, 114] on span "28" at bounding box center [320, 115] width 5 height 7
type input "**********"
click at [238, 66] on div "1" at bounding box center [230, 65] width 15 height 15
type input "**********"
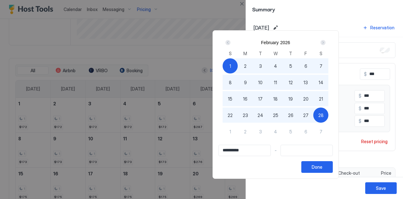
click at [324, 116] on span "28" at bounding box center [320, 115] width 5 height 7
type input "**********"
click at [333, 171] on button "Done" at bounding box center [316, 167] width 31 height 12
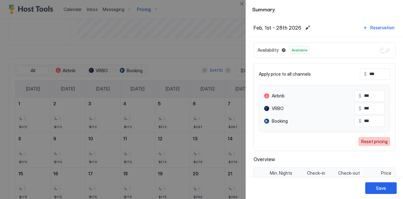
click at [368, 138] on div "Reset pricing" at bounding box center [374, 141] width 26 height 7
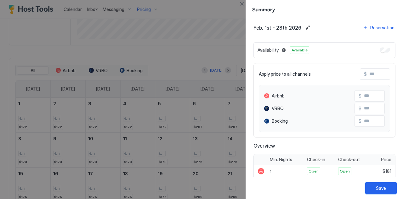
click at [370, 184] on button "Save" at bounding box center [380, 188] width 31 height 12
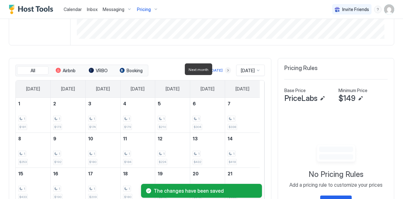
click at [225, 69] on button "Next month" at bounding box center [228, 70] width 6 height 6
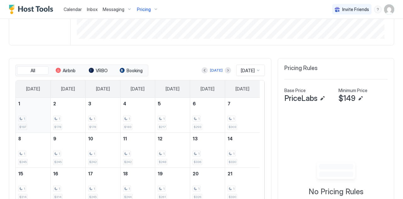
click at [24, 109] on div "1 $197" at bounding box center [33, 115] width 30 height 30
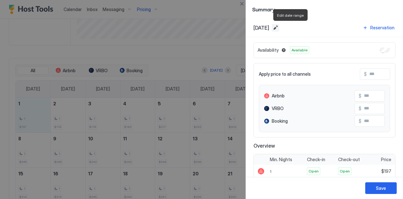
click at [279, 26] on button "Edit date range" at bounding box center [276, 28] width 8 height 8
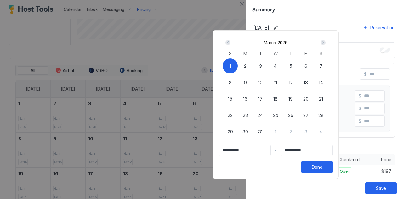
click at [263, 131] on span "31" at bounding box center [260, 131] width 4 height 7
type input "**********"
click at [238, 61] on div "1" at bounding box center [230, 65] width 15 height 15
type input "**********"
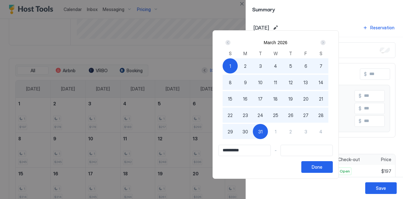
click at [263, 131] on span "31" at bounding box center [260, 131] width 4 height 7
type input "**********"
click at [333, 169] on button "Done" at bounding box center [316, 167] width 31 height 12
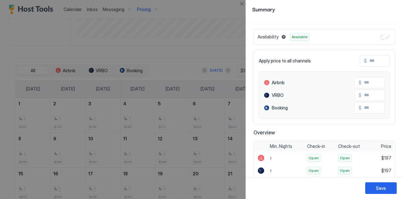
scroll to position [13, 0]
click at [376, 185] on button "Save" at bounding box center [380, 188] width 31 height 12
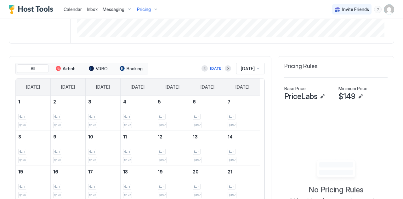
scroll to position [67, 0]
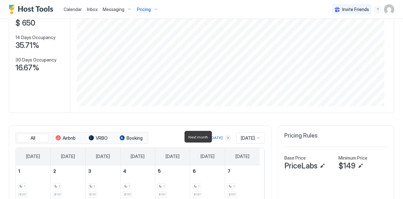
click at [225, 134] on button "Next month" at bounding box center [228, 137] width 6 height 6
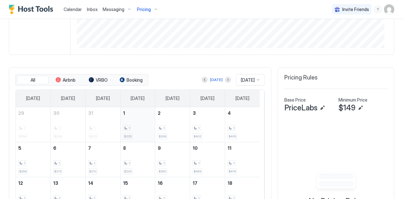
scroll to position [122, 0]
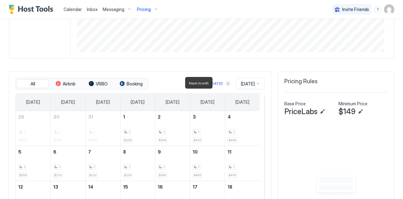
click at [225, 82] on button "Next month" at bounding box center [228, 83] width 6 height 6
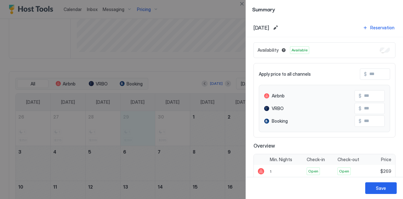
click at [298, 24] on div "[DATE] Reservation" at bounding box center [325, 27] width 142 height 9
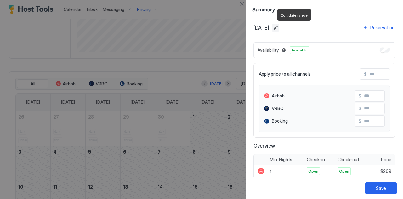
click at [279, 26] on button "Edit date range" at bounding box center [276, 28] width 8 height 8
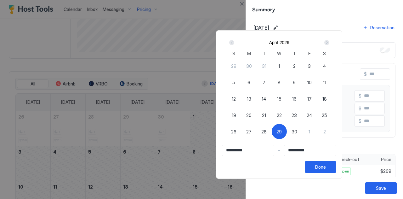
click at [329, 43] on div "Next" at bounding box center [326, 42] width 5 height 5
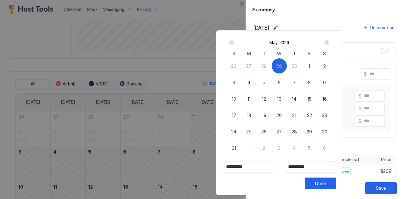
click at [236, 147] on span "31" at bounding box center [234, 148] width 4 height 7
type input "**********"
click at [282, 63] on span "29" at bounding box center [279, 66] width 5 height 7
type input "**********"
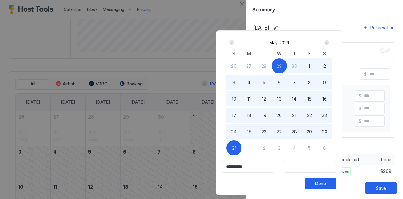
click at [236, 146] on span "31" at bounding box center [234, 148] width 4 height 7
type input "**********"
click at [336, 181] on button "Done" at bounding box center [320, 183] width 31 height 12
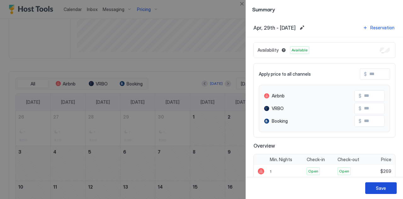
click at [385, 187] on div "Save" at bounding box center [381, 188] width 10 height 7
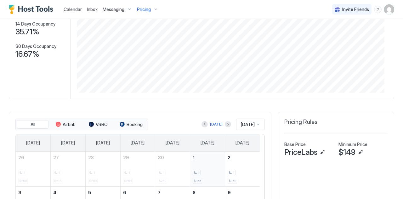
scroll to position [70, 0]
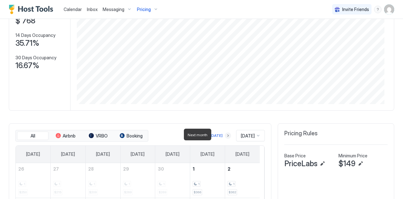
click at [225, 136] on button "Next month" at bounding box center [228, 135] width 6 height 6
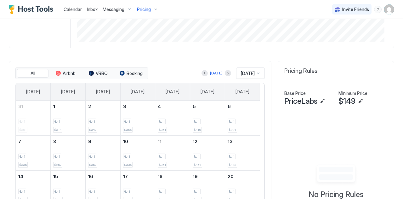
scroll to position [145, 0]
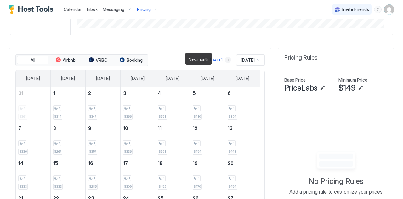
click at [225, 60] on button "Next month" at bounding box center [228, 60] width 6 height 6
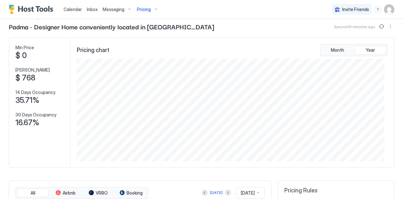
scroll to position [0, 0]
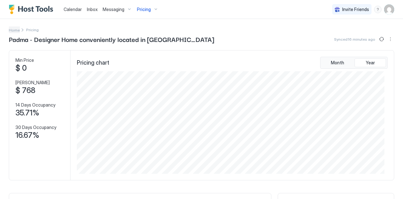
click at [11, 30] on span "Home" at bounding box center [14, 30] width 11 height 5
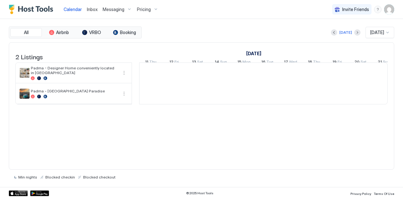
scroll to position [0, 350]
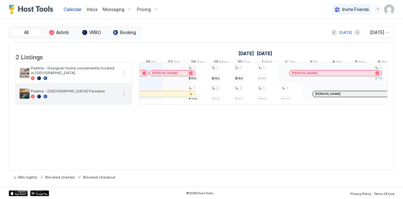
click at [32, 92] on span "Padma - [GEOGRAPHIC_DATA] Paradise" at bounding box center [74, 91] width 87 height 5
click at [25, 96] on img "listing image" at bounding box center [25, 94] width 10 height 10
click at [123, 97] on button "More options" at bounding box center [124, 94] width 8 height 8
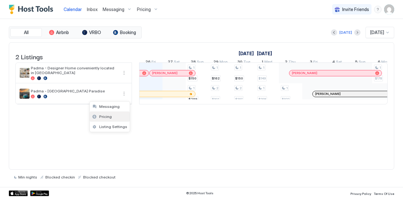
click at [103, 116] on span "Pricing" at bounding box center [105, 116] width 13 height 5
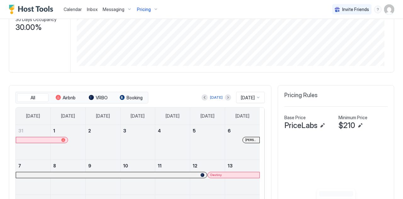
scroll to position [107, 0]
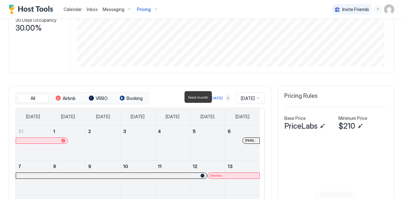
click at [225, 97] on button "Next month" at bounding box center [228, 98] width 6 height 6
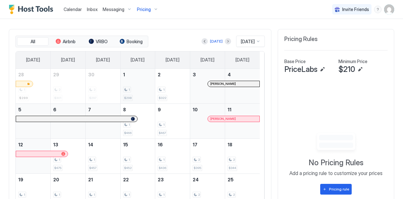
scroll to position [161, 0]
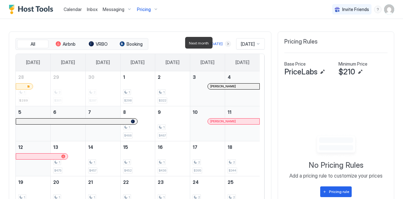
click at [225, 43] on button "Next month" at bounding box center [228, 44] width 6 height 6
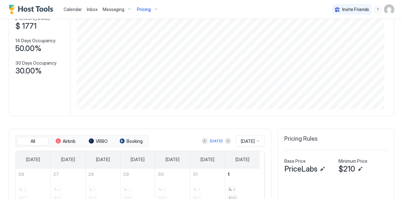
scroll to position [0, 0]
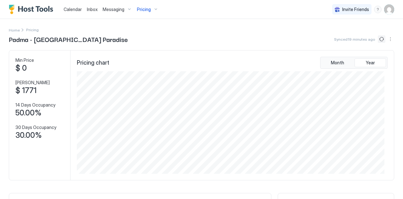
click at [378, 39] on button "Sync prices" at bounding box center [382, 39] width 8 height 8
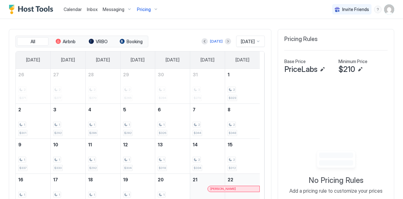
scroll to position [162, 0]
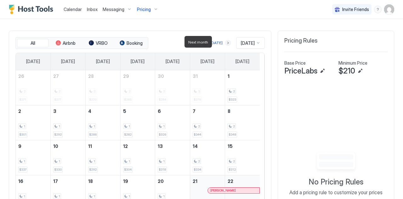
click at [225, 42] on button "Next month" at bounding box center [228, 43] width 6 height 6
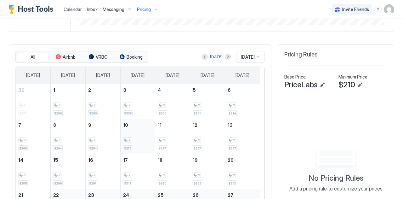
scroll to position [146, 0]
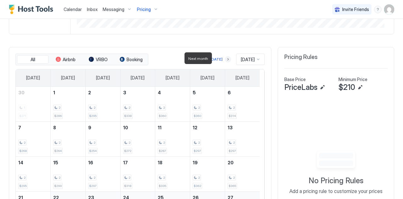
click at [225, 58] on button "Next month" at bounding box center [228, 59] width 6 height 6
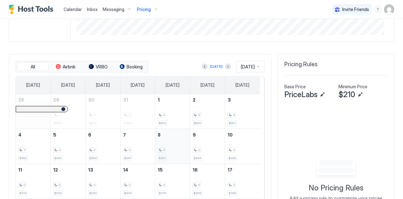
scroll to position [118, 0]
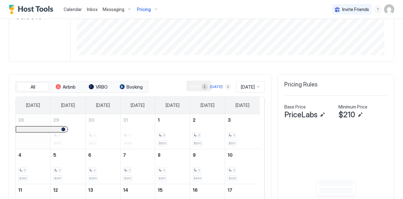
click at [225, 85] on button "Next month" at bounding box center [228, 86] width 6 height 6
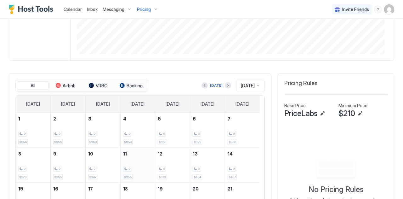
scroll to position [108, 0]
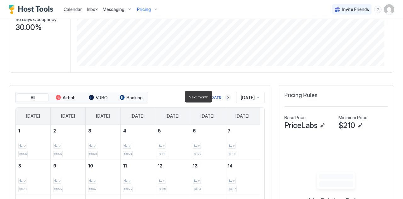
click at [225, 97] on button "Next month" at bounding box center [228, 97] width 6 height 6
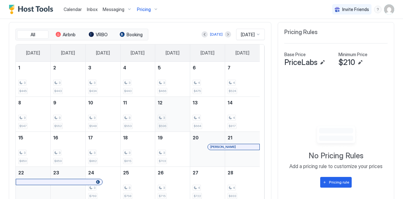
scroll to position [171, 0]
click at [225, 32] on button "Next month" at bounding box center [228, 34] width 6 height 6
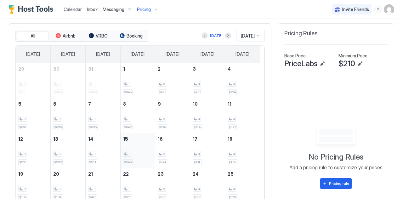
scroll to position [169, 0]
click at [225, 33] on button "Next month" at bounding box center [228, 35] width 6 height 6
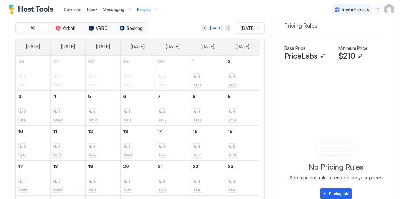
scroll to position [173, 0]
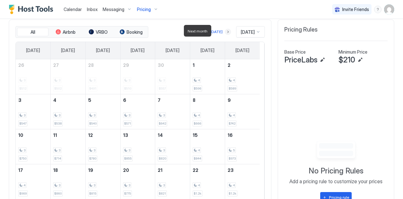
click at [225, 31] on button "Next month" at bounding box center [228, 32] width 6 height 6
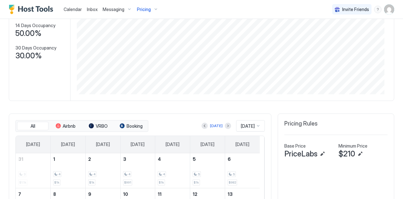
scroll to position [86, 0]
